Goal: Task Accomplishment & Management: Manage account settings

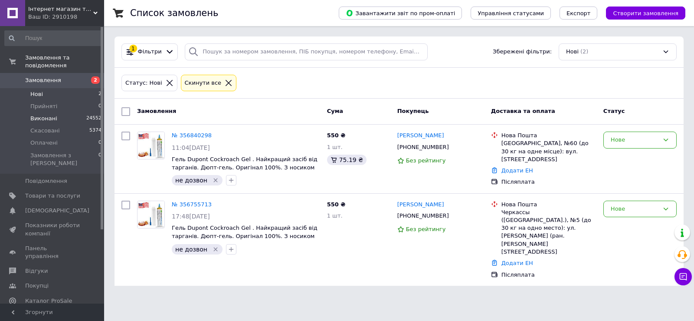
click at [57, 113] on li "Виконані 24552" at bounding box center [53, 118] width 107 height 12
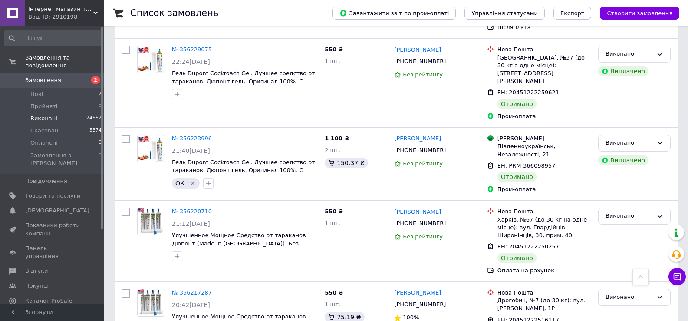
scroll to position [7694, 0]
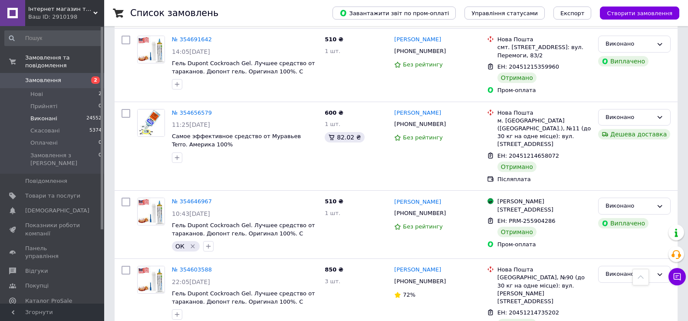
scroll to position [7529, 0]
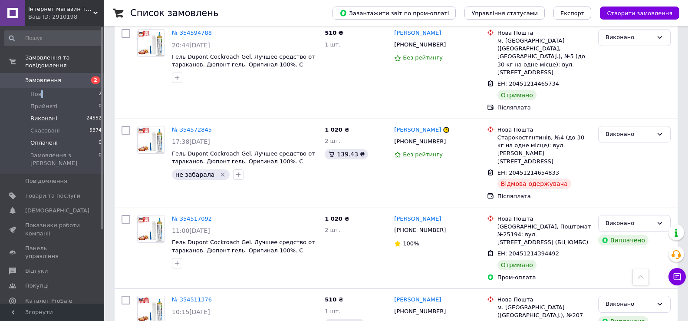
drag, startPoint x: 42, startPoint y: 85, endPoint x: 91, endPoint y: 130, distance: 66.6
click at [41, 90] on span "Нові" at bounding box center [36, 94] width 13 height 8
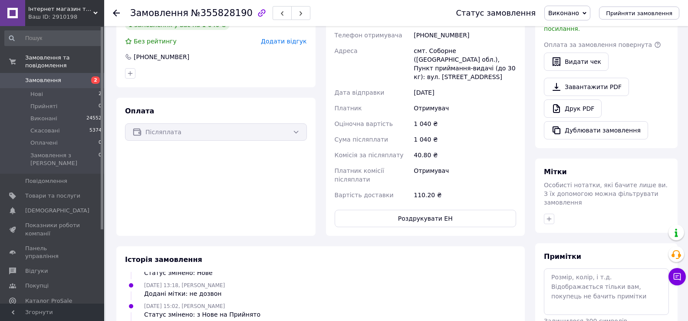
scroll to position [323, 0]
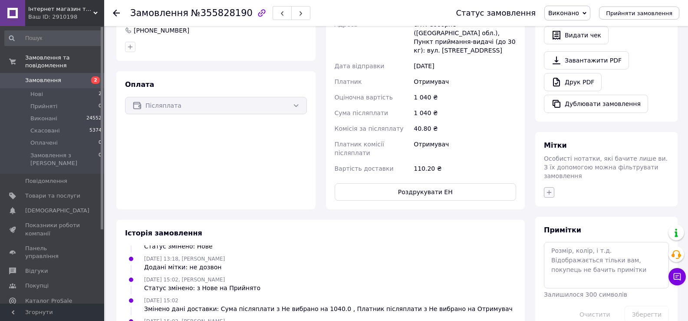
click at [547, 189] on icon "button" at bounding box center [548, 192] width 7 height 7
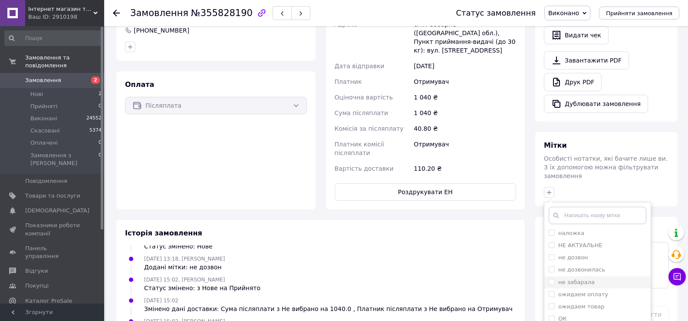
click at [549, 279] on input "не забарала" at bounding box center [552, 282] width 6 height 6
checkbox input "true"
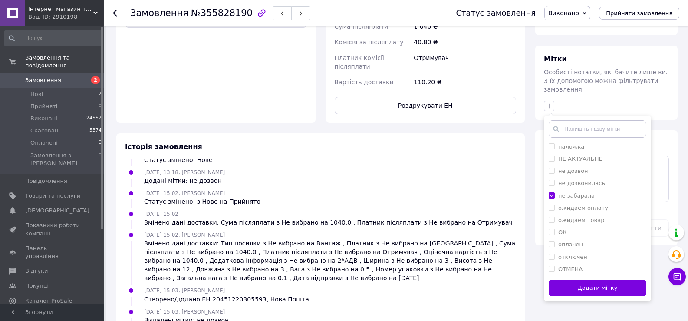
scroll to position [410, 0]
click at [587, 279] on button "Додати мітку" at bounding box center [598, 287] width 98 height 17
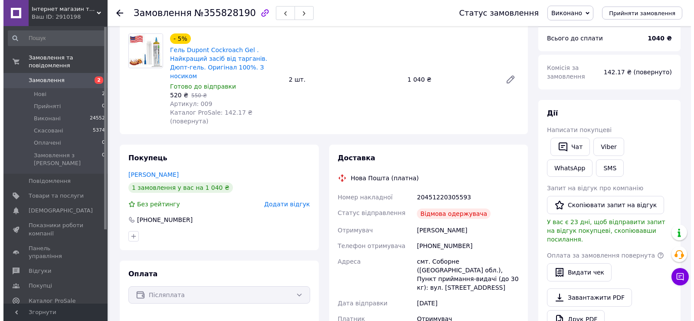
scroll to position [82, 0]
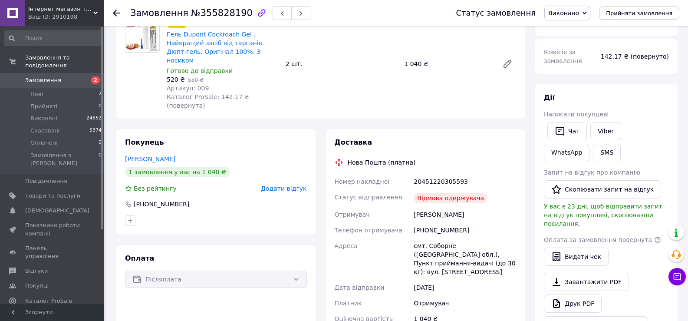
click at [293, 185] on span "Додати відгук" at bounding box center [284, 188] width 46 height 7
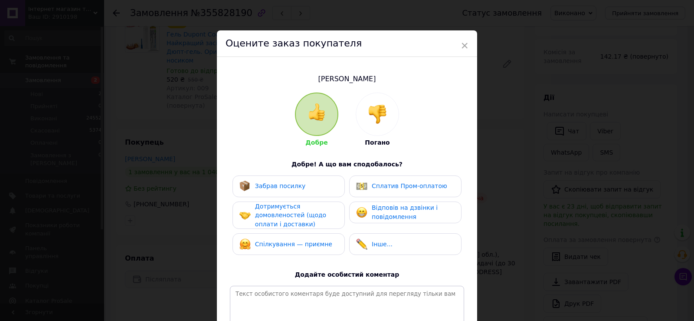
click at [375, 118] on img at bounding box center [377, 114] width 19 height 19
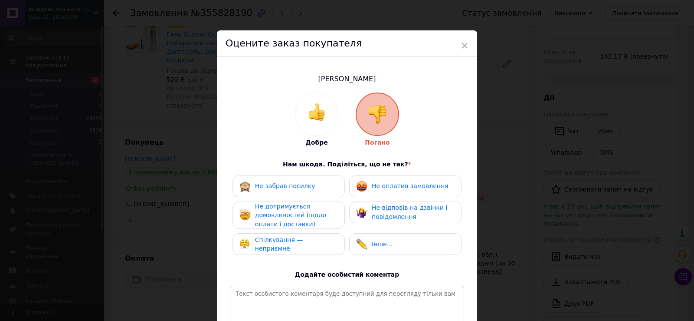
click at [312, 184] on div "Не забрав посилку" at bounding box center [289, 186] width 99 height 11
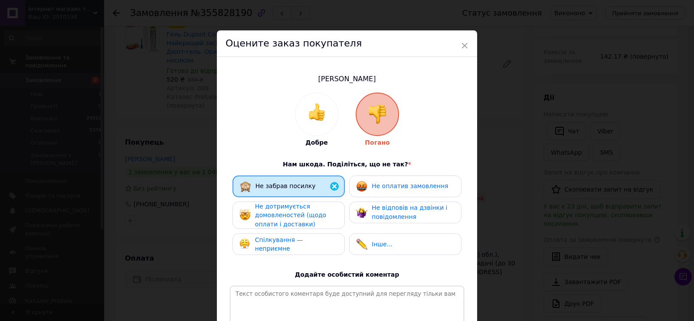
click at [366, 188] on img at bounding box center [361, 186] width 11 height 11
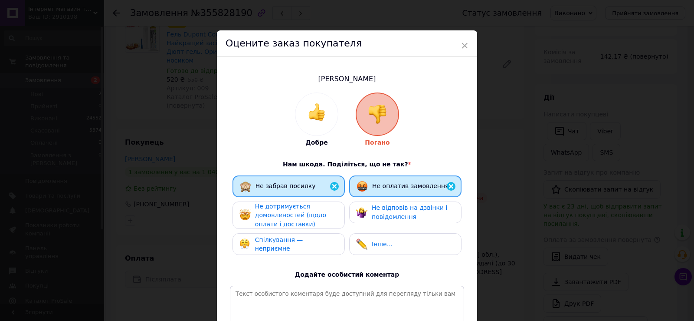
click at [306, 208] on div "Не дотримується домовленостей (щодо оплати і доставки)" at bounding box center [296, 215] width 82 height 27
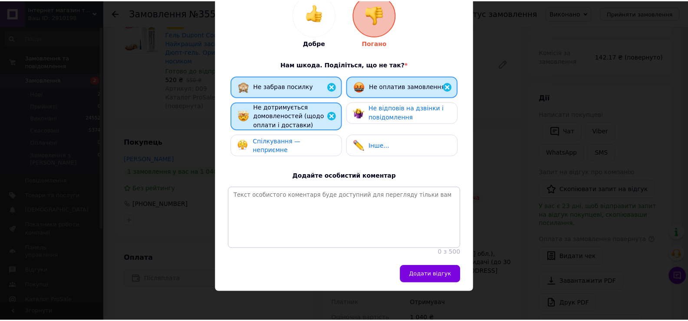
scroll to position [107, 0]
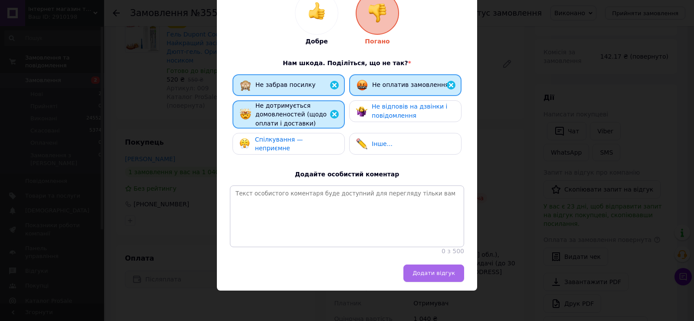
click at [428, 276] on span "Додати відгук" at bounding box center [434, 272] width 43 height 7
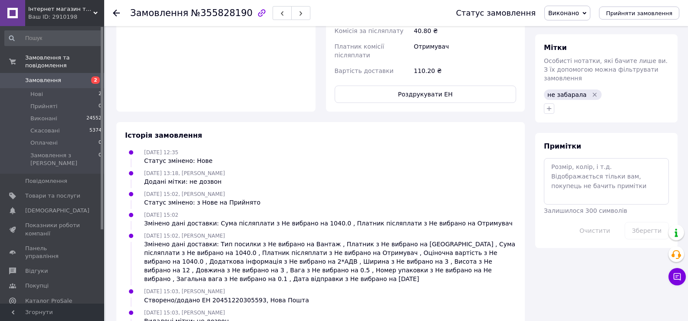
scroll to position [434, 0]
